Goal: Find specific page/section: Find specific page/section

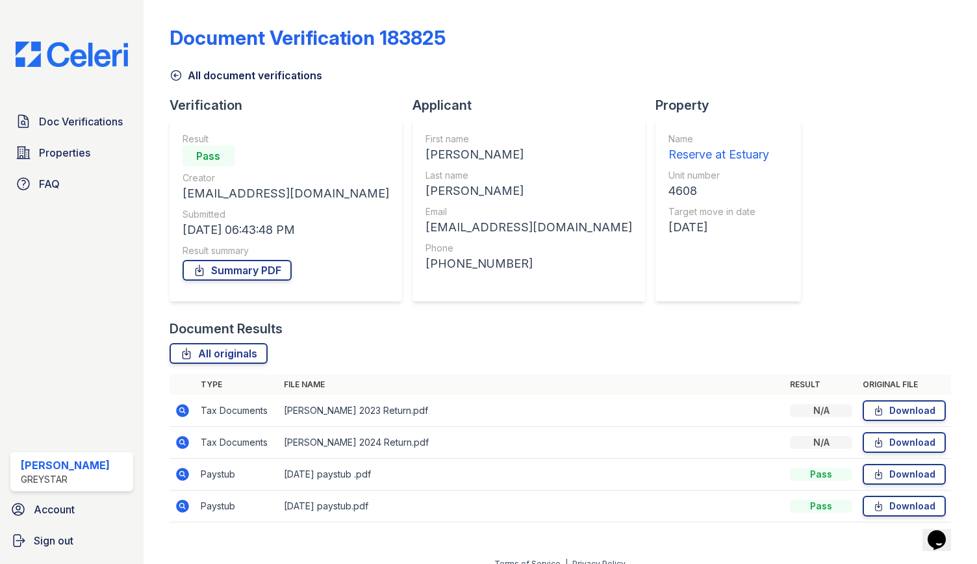
click at [103, 59] on img at bounding box center [71, 54] width 133 height 25
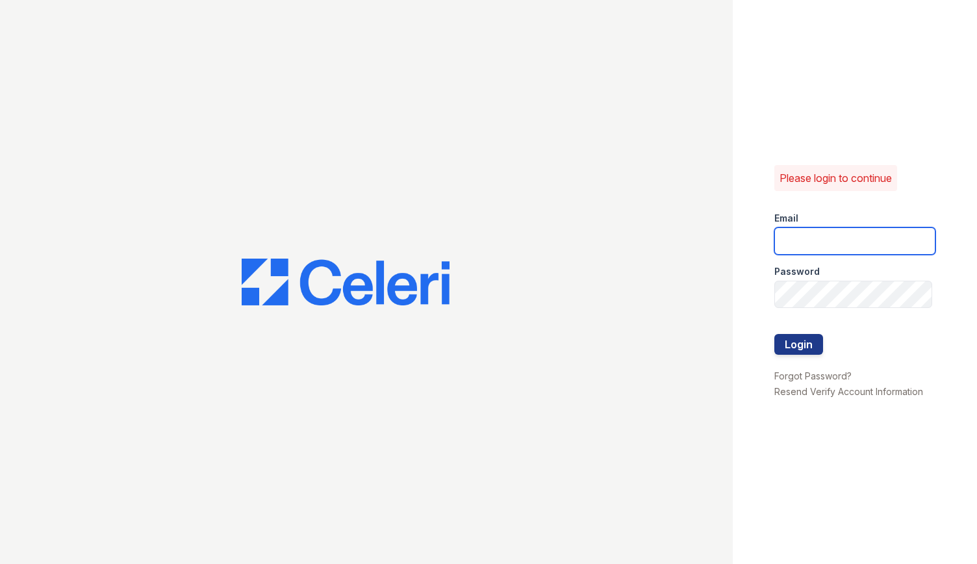
click at [829, 234] on input "email" at bounding box center [854, 240] width 161 height 27
type input "[EMAIL_ADDRESS][DOMAIN_NAME]"
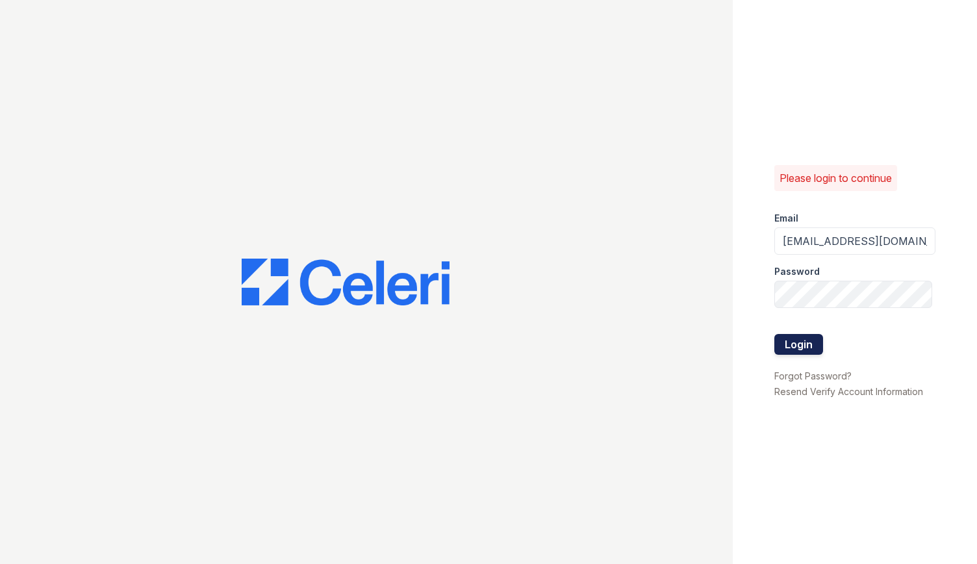
click at [809, 339] on button "Login" at bounding box center [798, 344] width 49 height 21
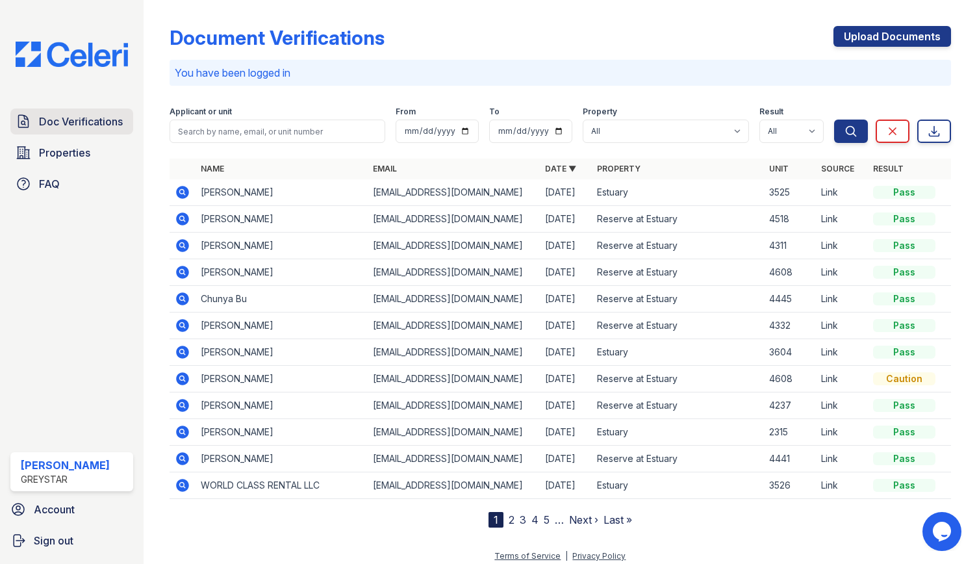
click at [101, 116] on span "Doc Verifications" at bounding box center [81, 122] width 84 height 16
